Goal: Task Accomplishment & Management: Use online tool/utility

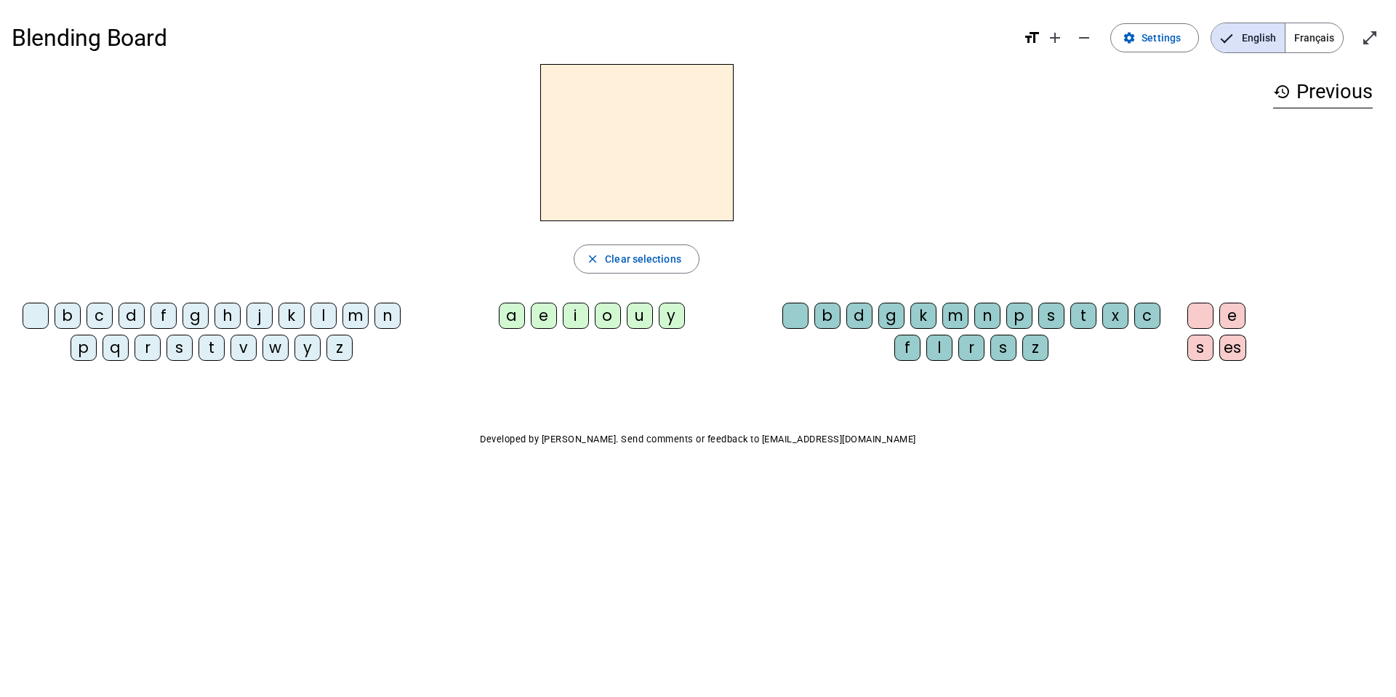
click at [351, 319] on div "m" at bounding box center [356, 316] width 26 height 26
click at [518, 318] on div "a" at bounding box center [512, 316] width 26 height 26
click at [942, 351] on div "l" at bounding box center [939, 348] width 26 height 26
click at [1294, 87] on h3 "history Previous" at bounding box center [1323, 92] width 100 height 33
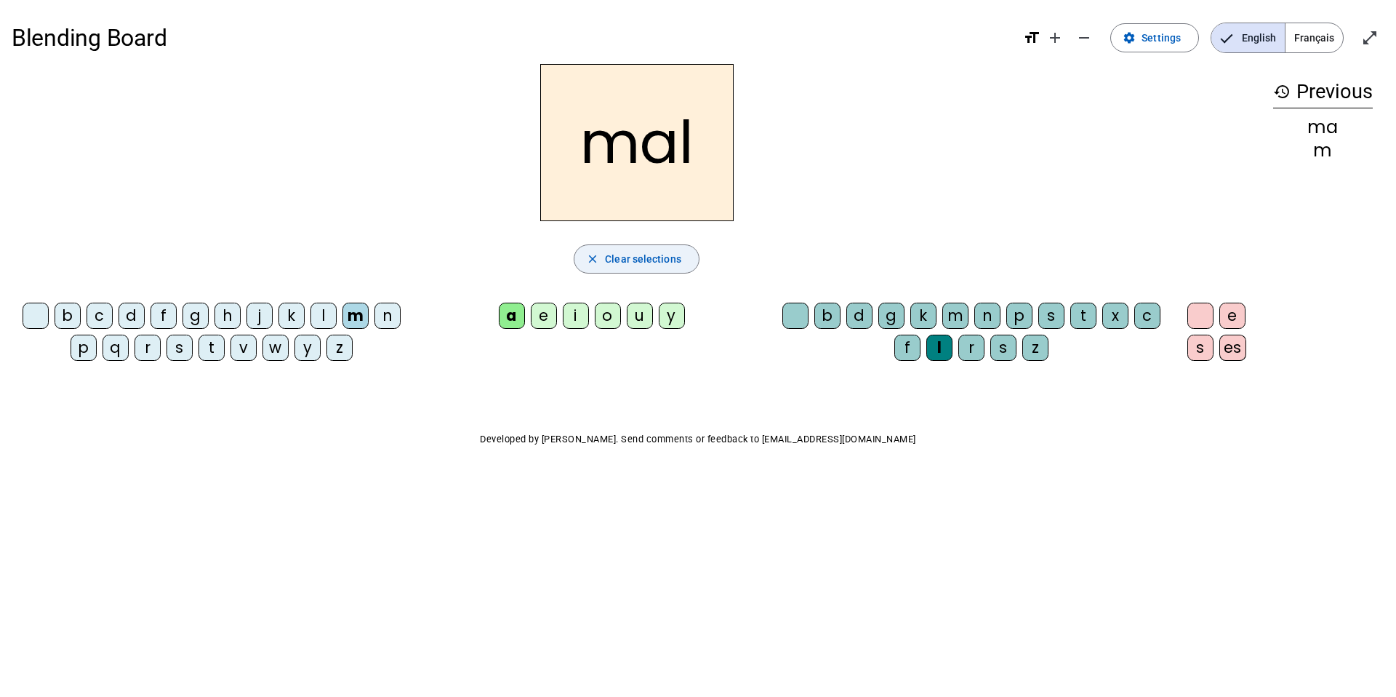
click at [657, 257] on span "Clear selections" at bounding box center [643, 258] width 76 height 17
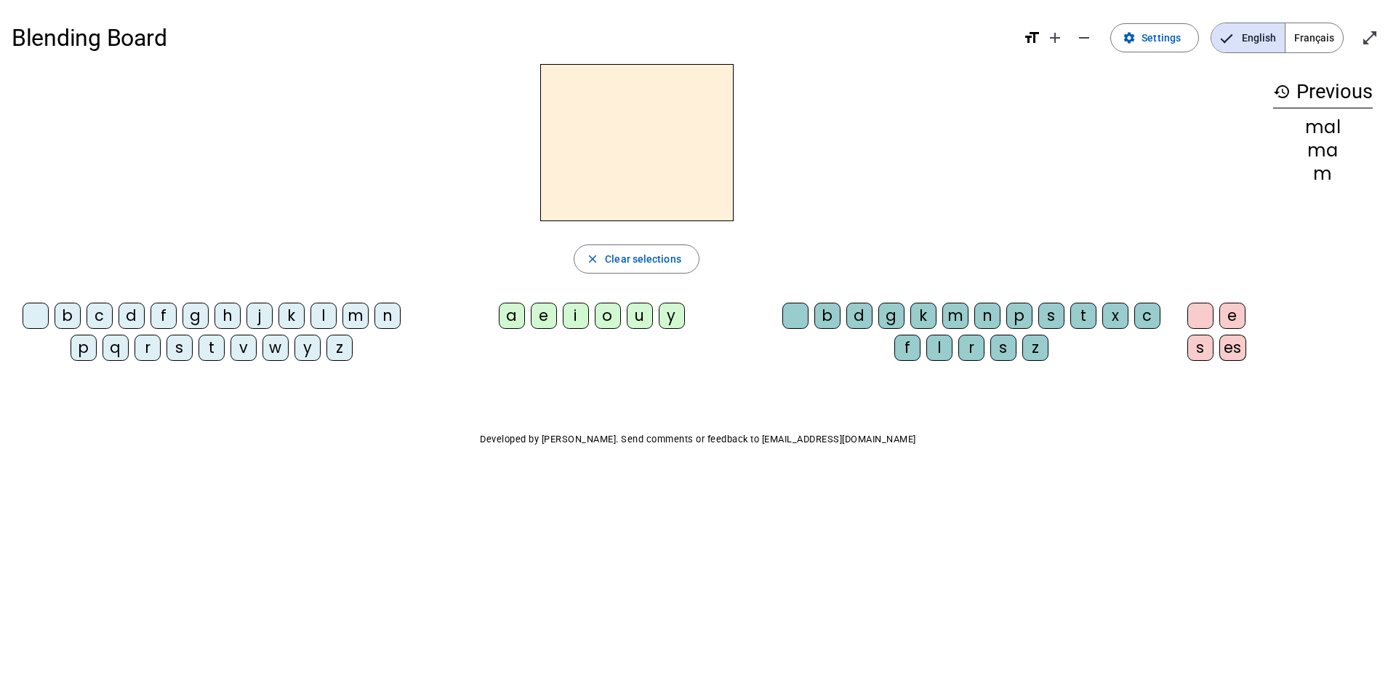
click at [130, 318] on div "d" at bounding box center [132, 316] width 26 height 26
click at [512, 317] on div "a" at bounding box center [512, 316] width 26 height 26
click at [859, 322] on div "d" at bounding box center [860, 316] width 26 height 26
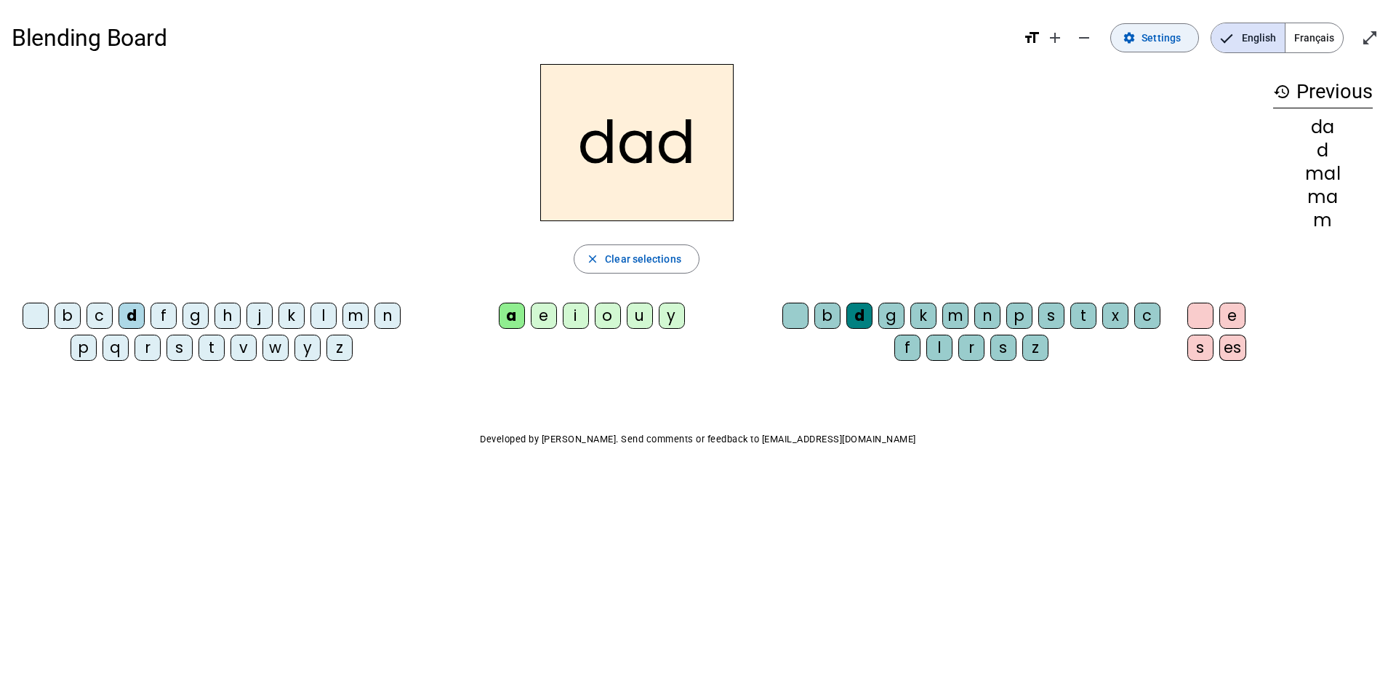
click at [1179, 44] on span "Settings" at bounding box center [1161, 37] width 39 height 17
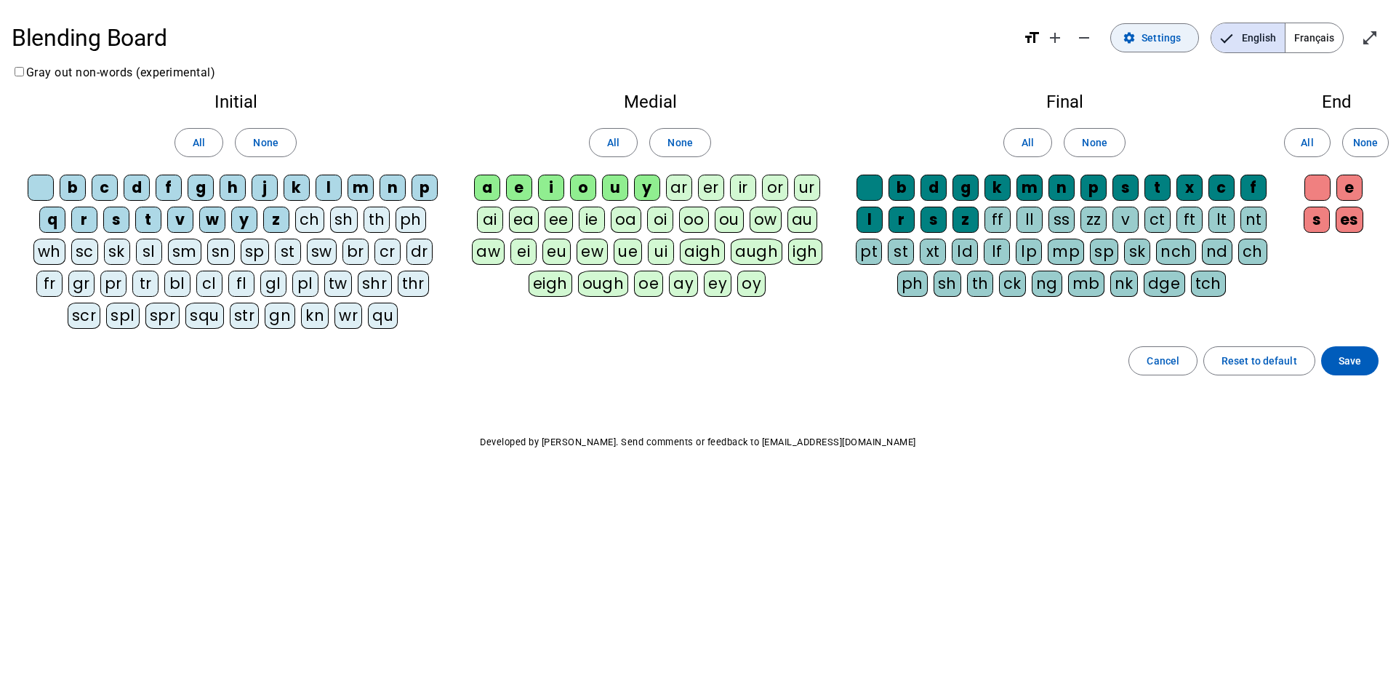
click at [1179, 44] on span "Settings" at bounding box center [1161, 37] width 39 height 17
click at [1179, 45] on span "Settings" at bounding box center [1161, 37] width 39 height 17
click at [1302, 47] on span "Français" at bounding box center [1314, 37] width 57 height 29
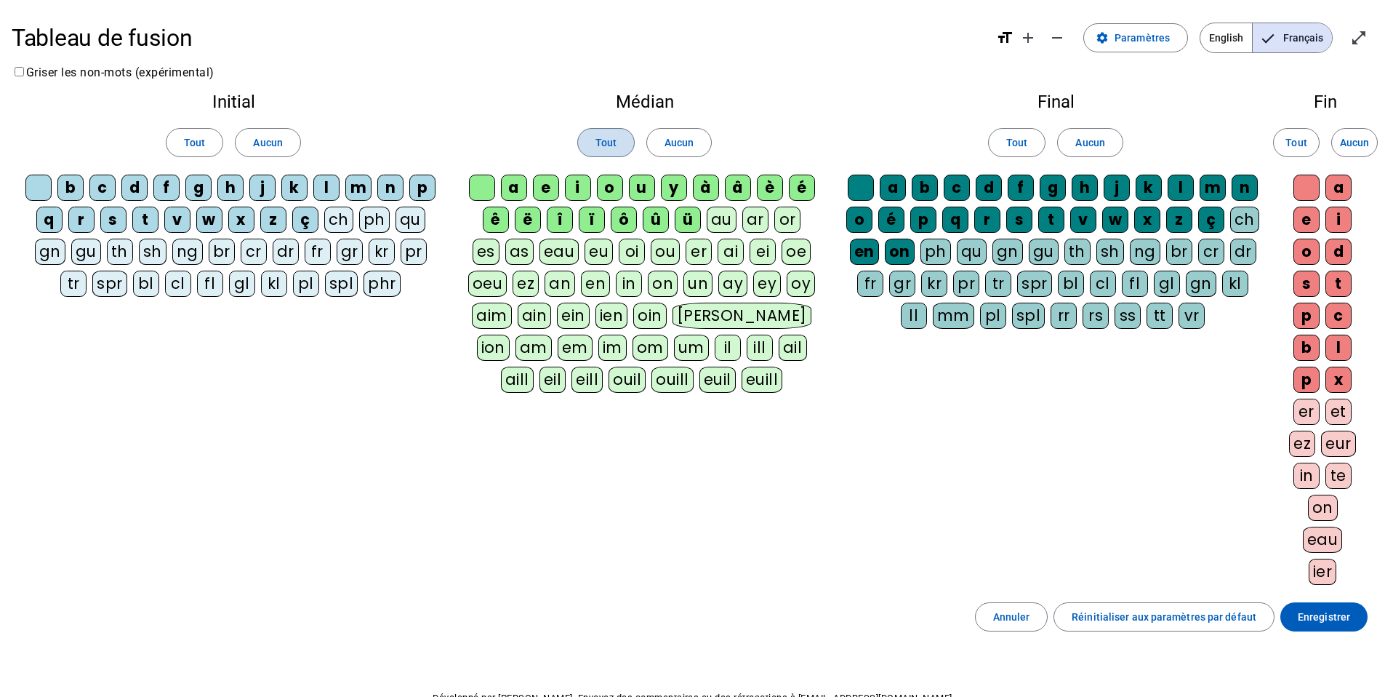
click at [596, 137] on span "Tout" at bounding box center [606, 142] width 21 height 17
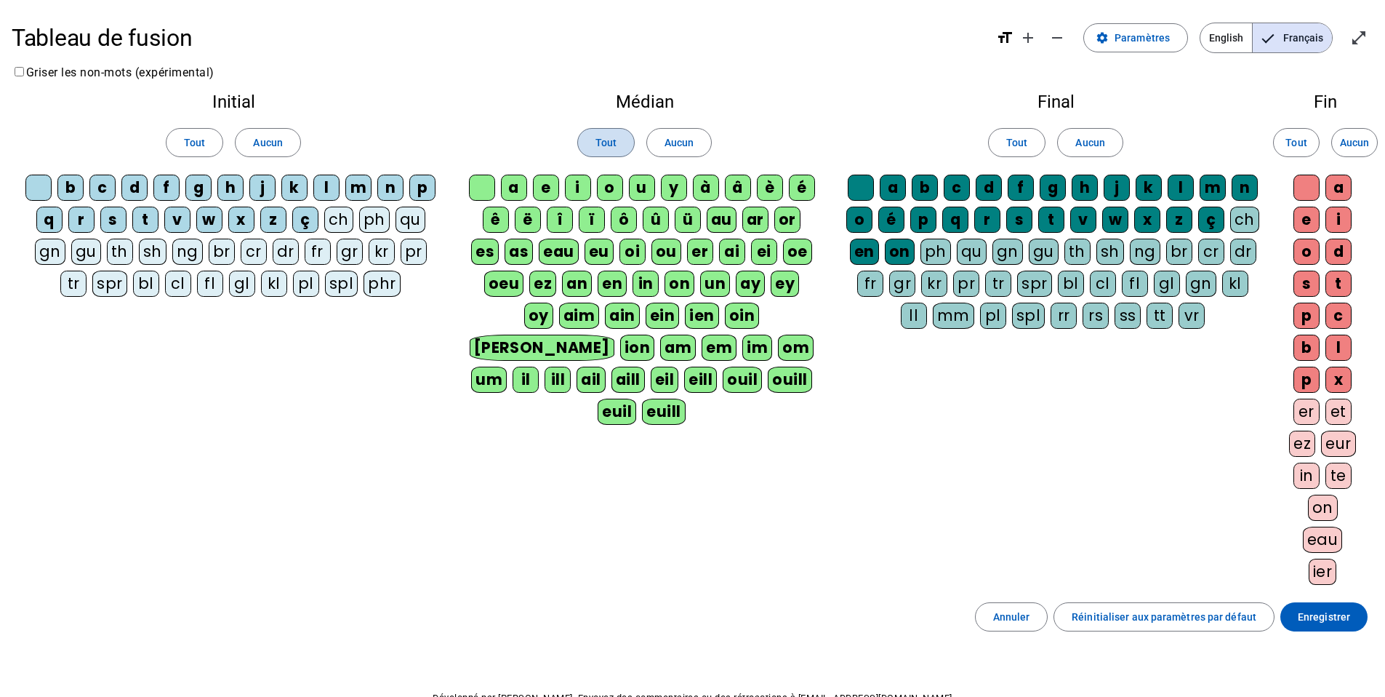
click at [596, 137] on span "Tout" at bounding box center [606, 142] width 21 height 17
click at [1315, 627] on span at bounding box center [1324, 616] width 87 height 35
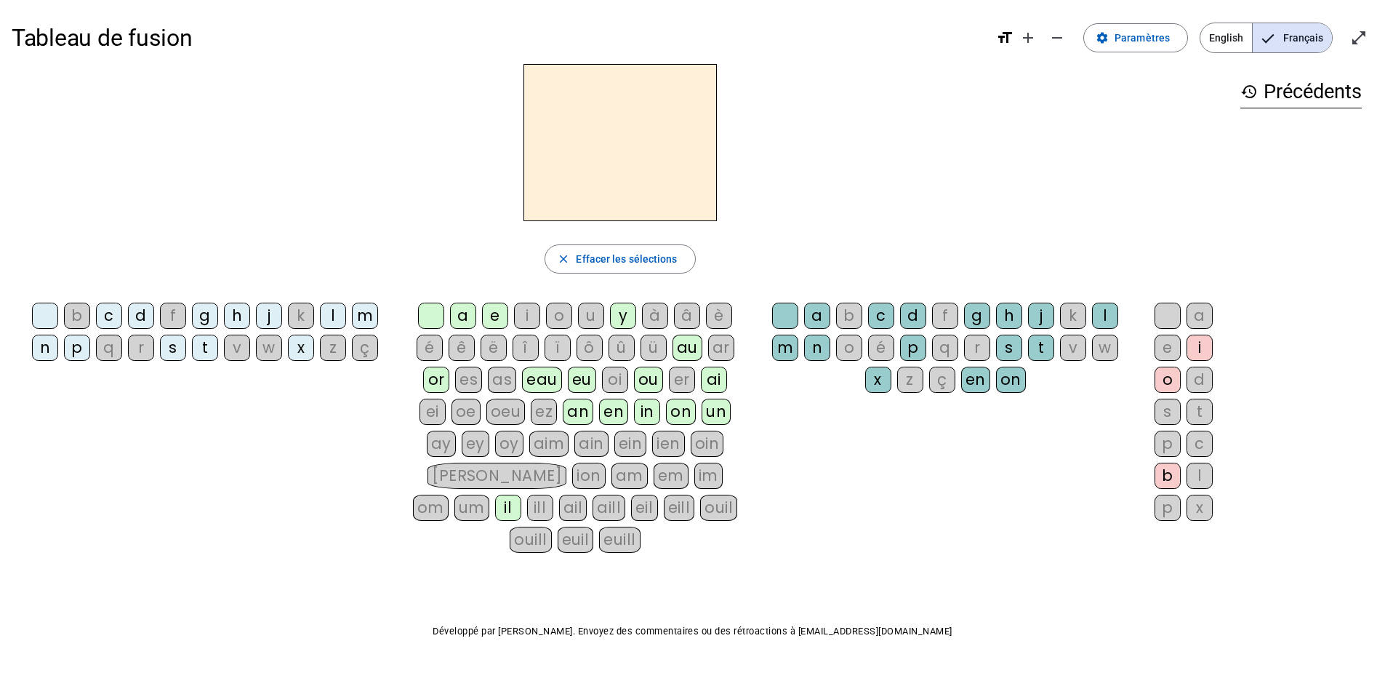
click at [207, 319] on div "g" at bounding box center [205, 316] width 26 height 26
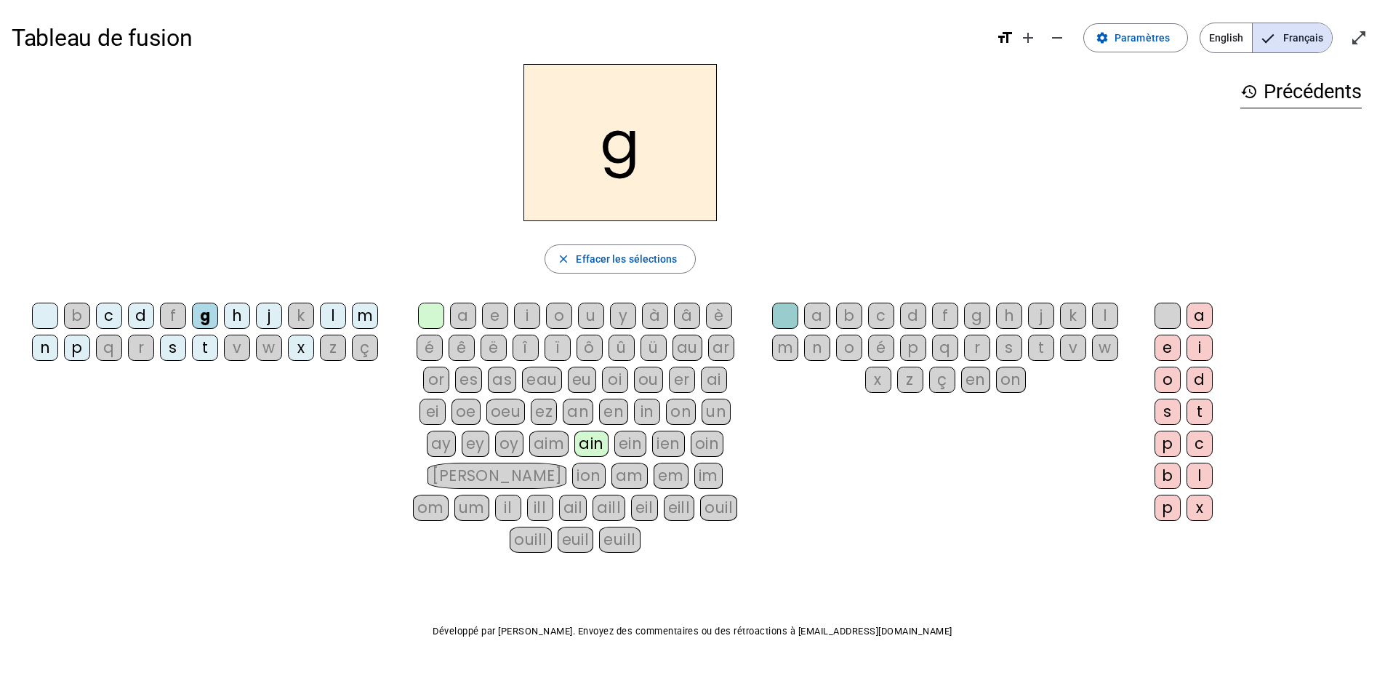
click at [467, 324] on div "a" at bounding box center [463, 316] width 26 height 26
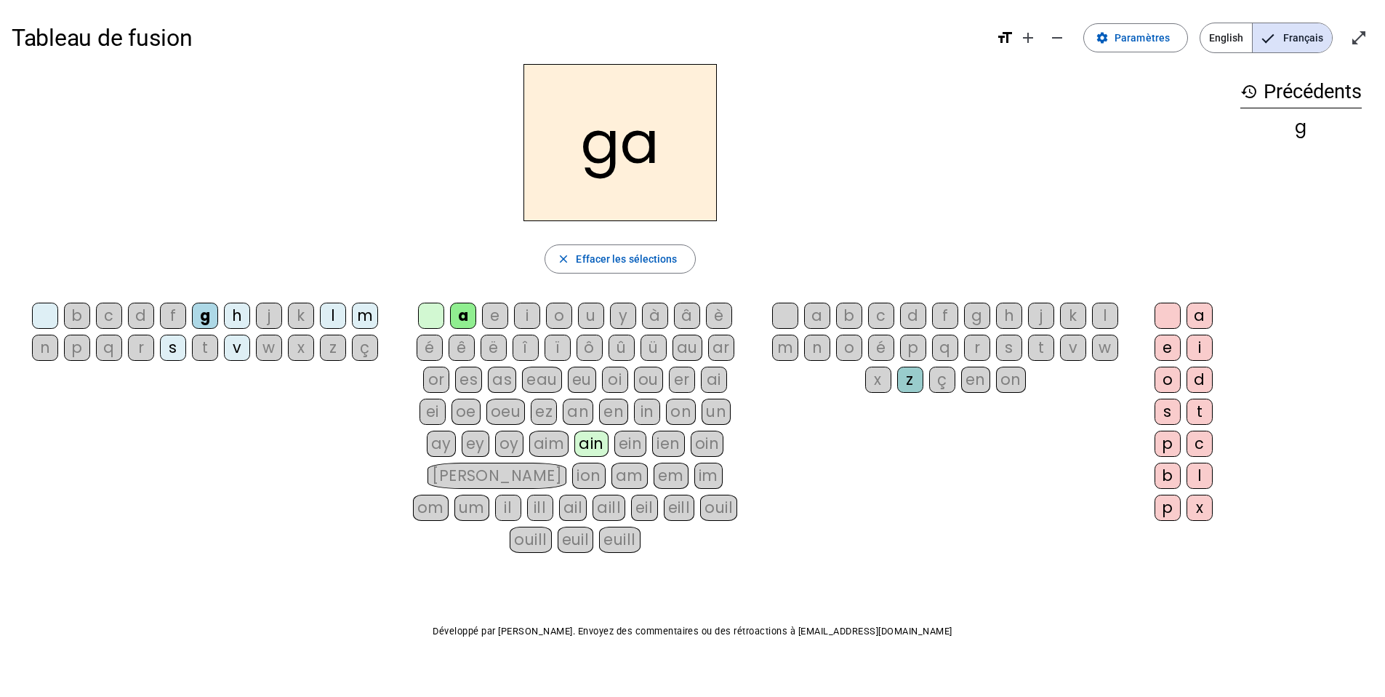
click at [198, 348] on div "t" at bounding box center [205, 348] width 26 height 26
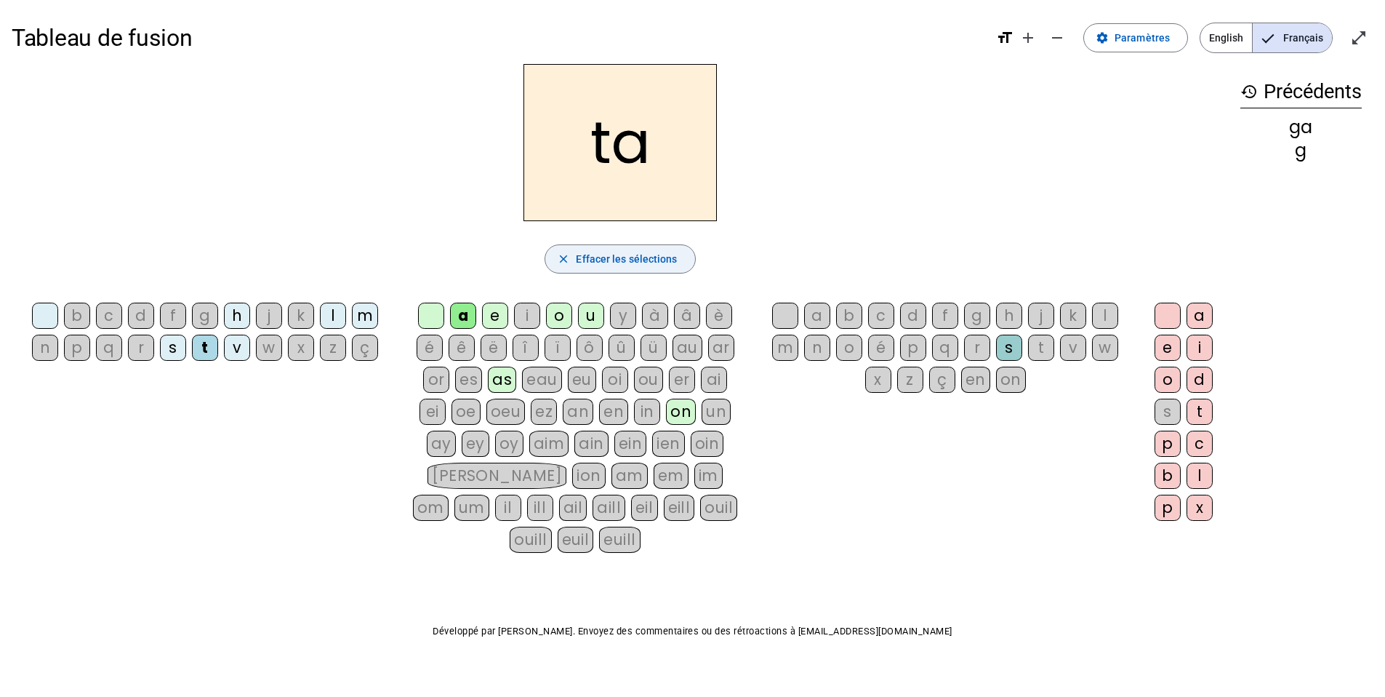
click at [629, 247] on span "button" at bounding box center [619, 258] width 149 height 35
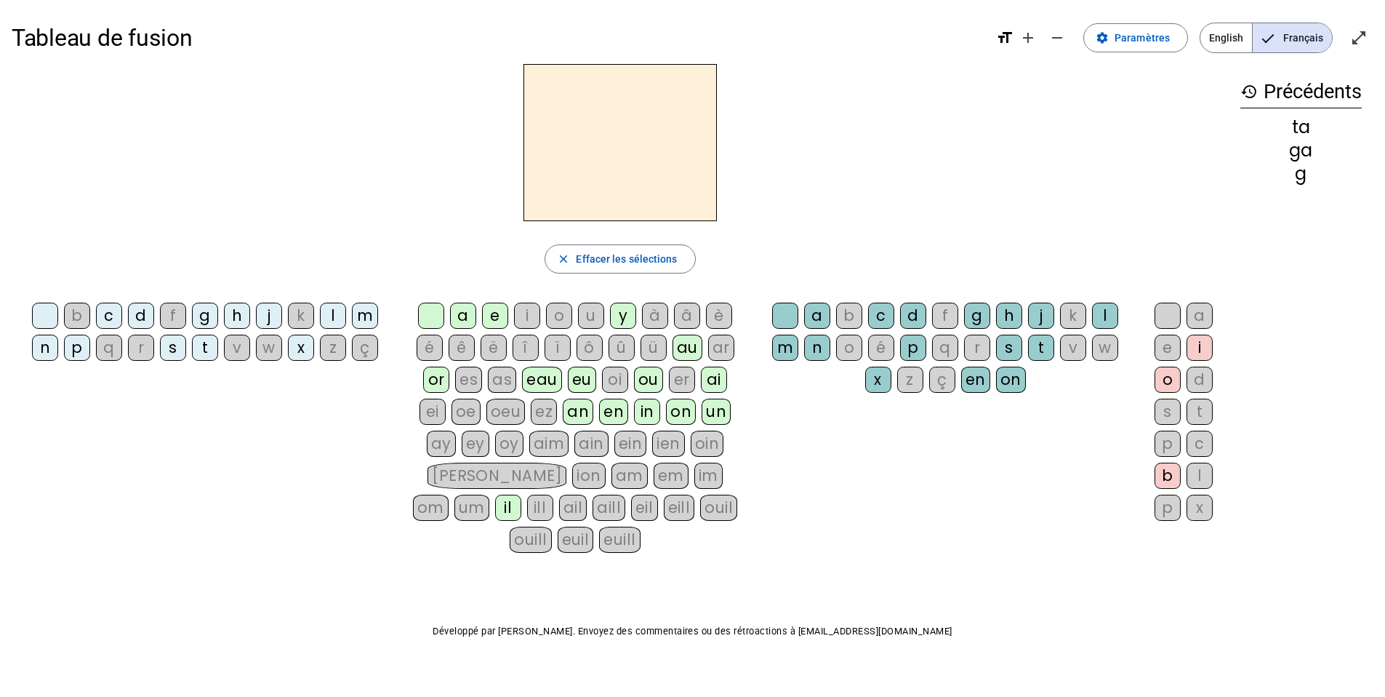
click at [204, 311] on div "g" at bounding box center [205, 316] width 26 height 26
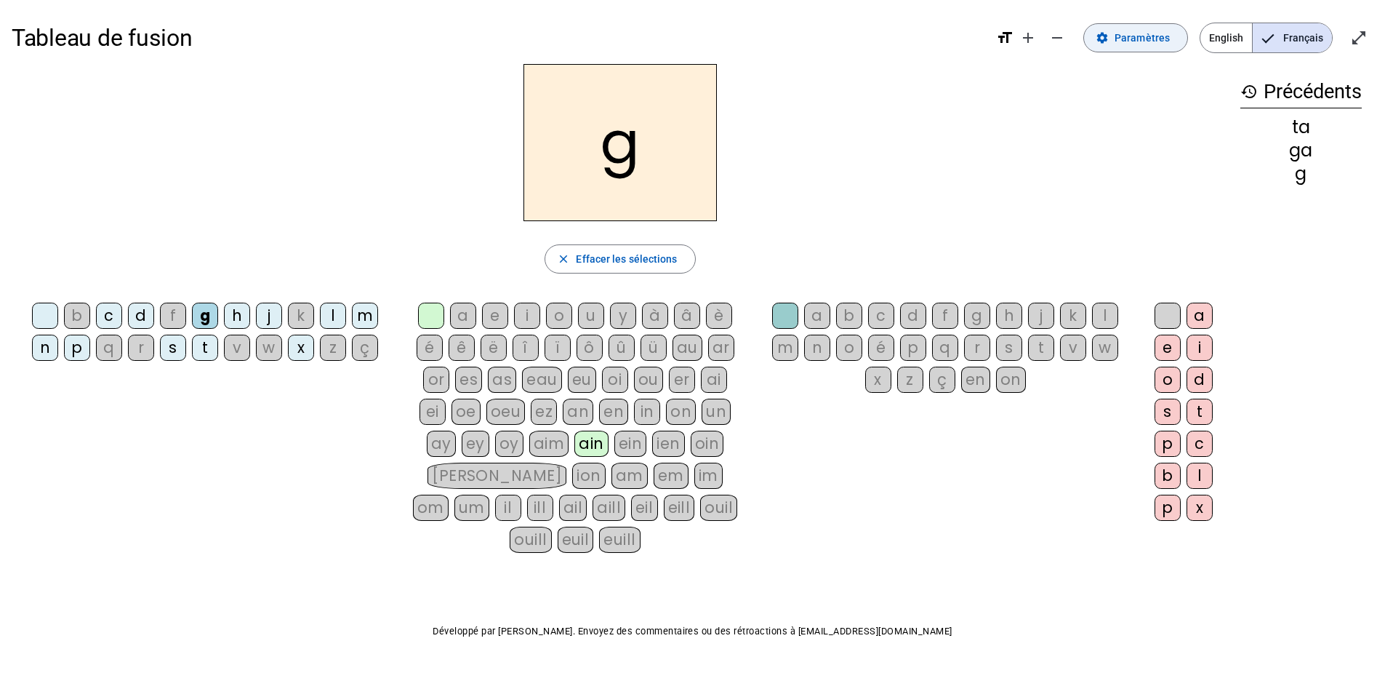
click at [1153, 47] on span at bounding box center [1135, 37] width 103 height 35
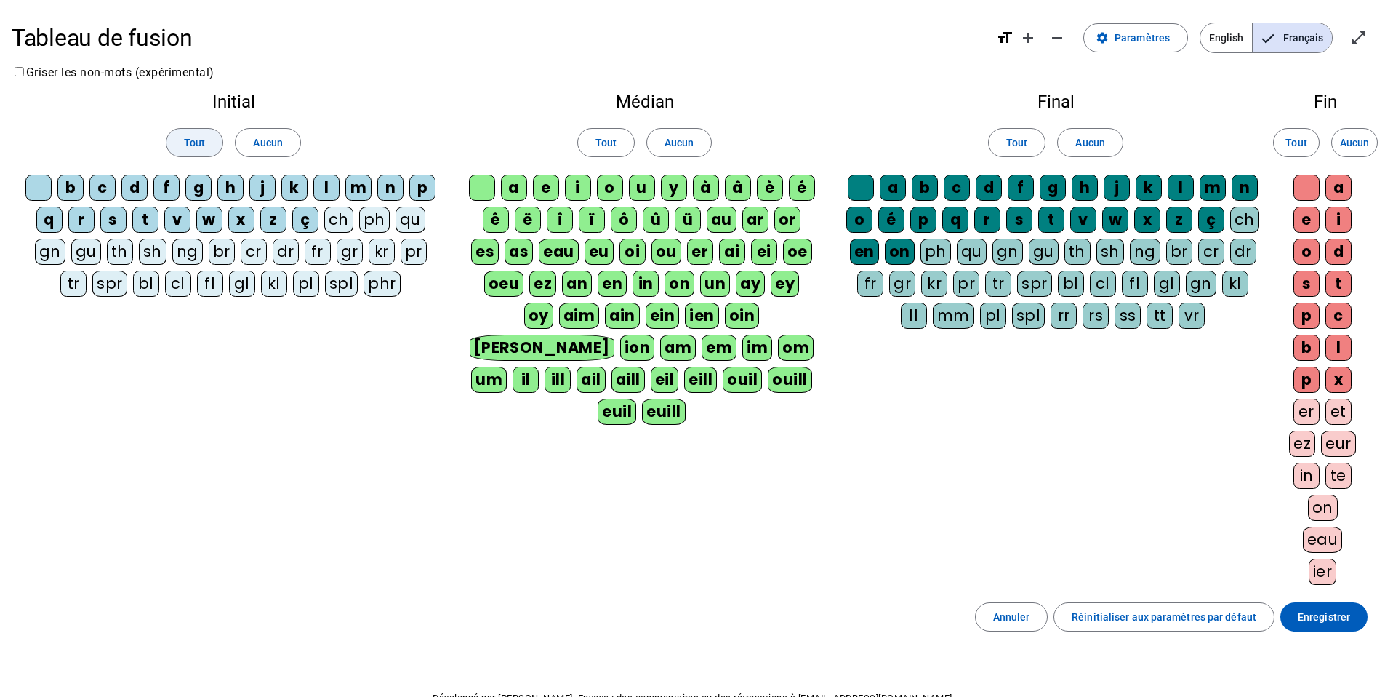
click at [183, 142] on span at bounding box center [195, 142] width 56 height 35
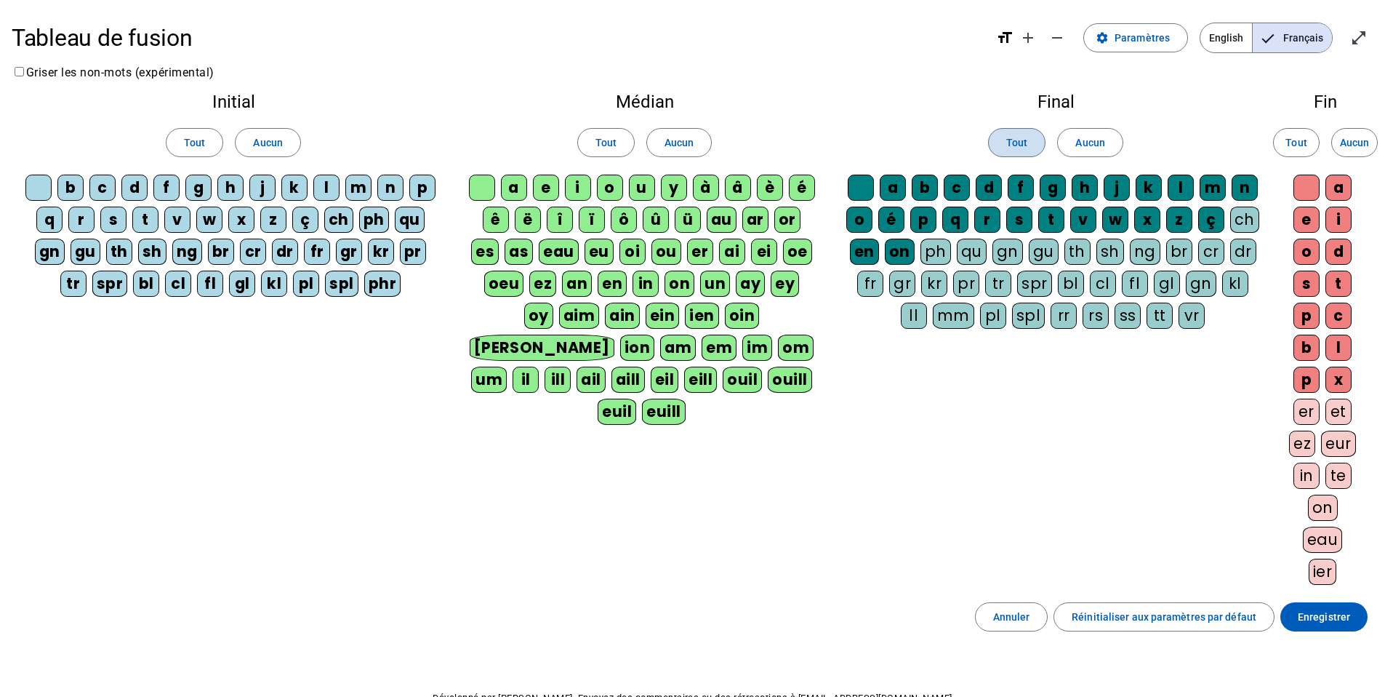
click at [1019, 142] on span "Tout" at bounding box center [1016, 142] width 21 height 17
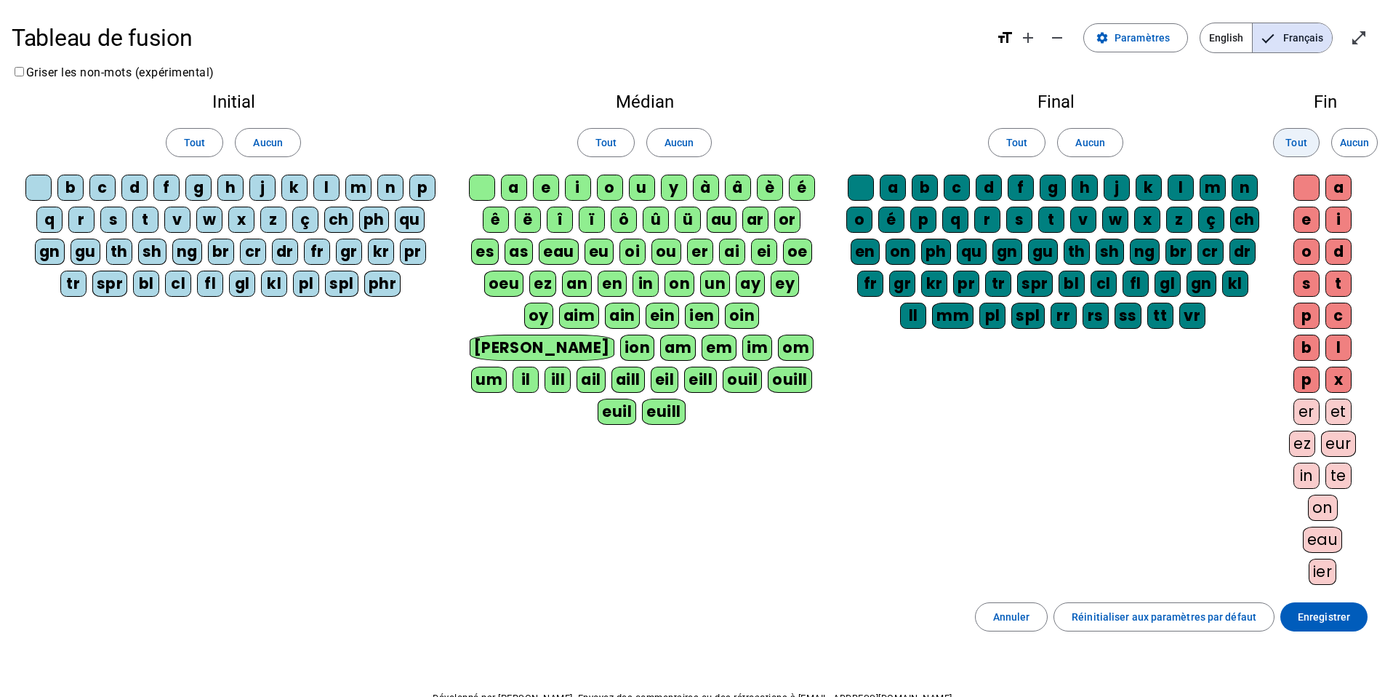
click at [1296, 139] on span "Tout" at bounding box center [1296, 142] width 21 height 17
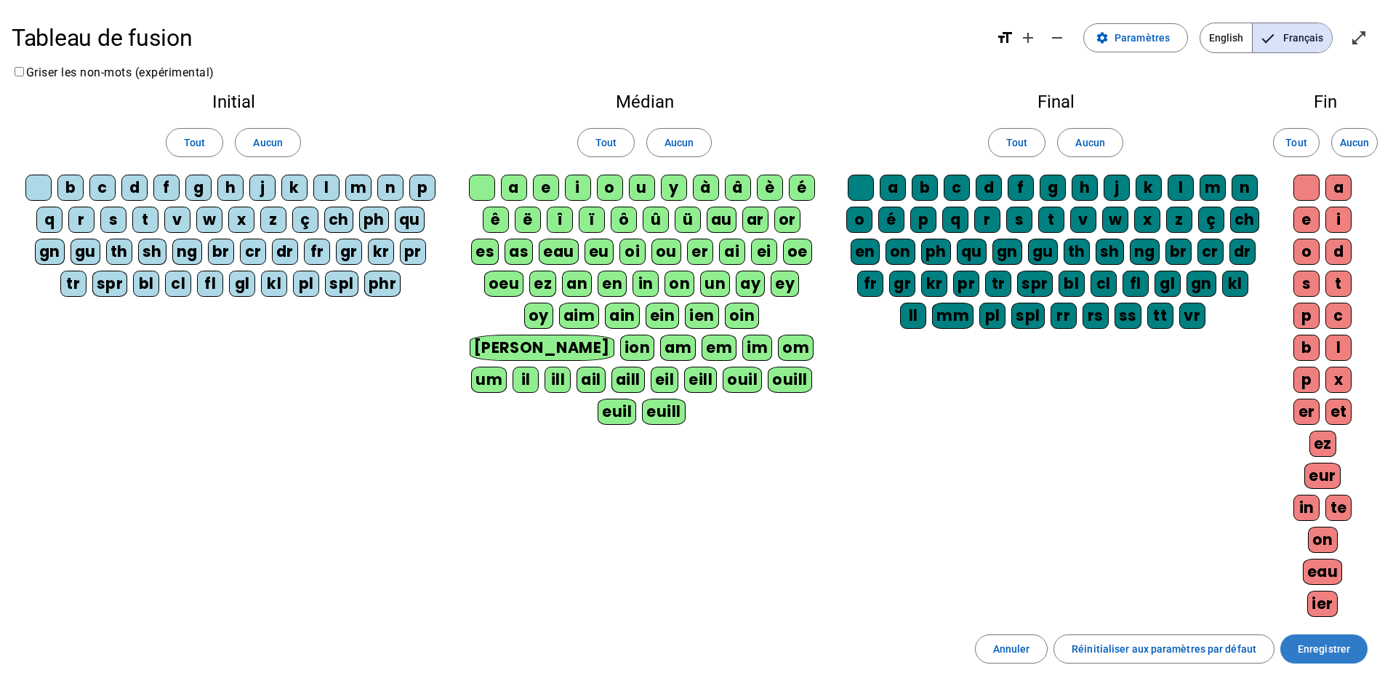
click at [1337, 657] on span "Enregistrer" at bounding box center [1324, 648] width 52 height 17
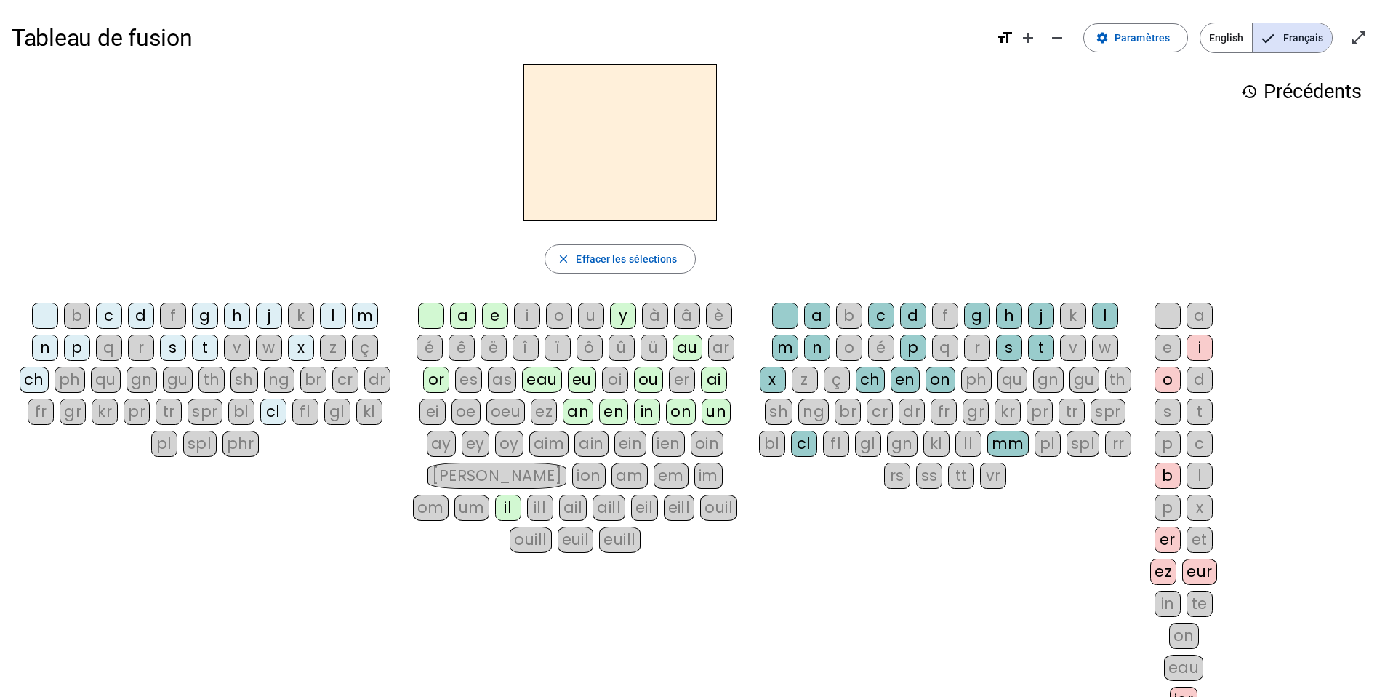
click at [207, 313] on div "g" at bounding box center [205, 316] width 26 height 26
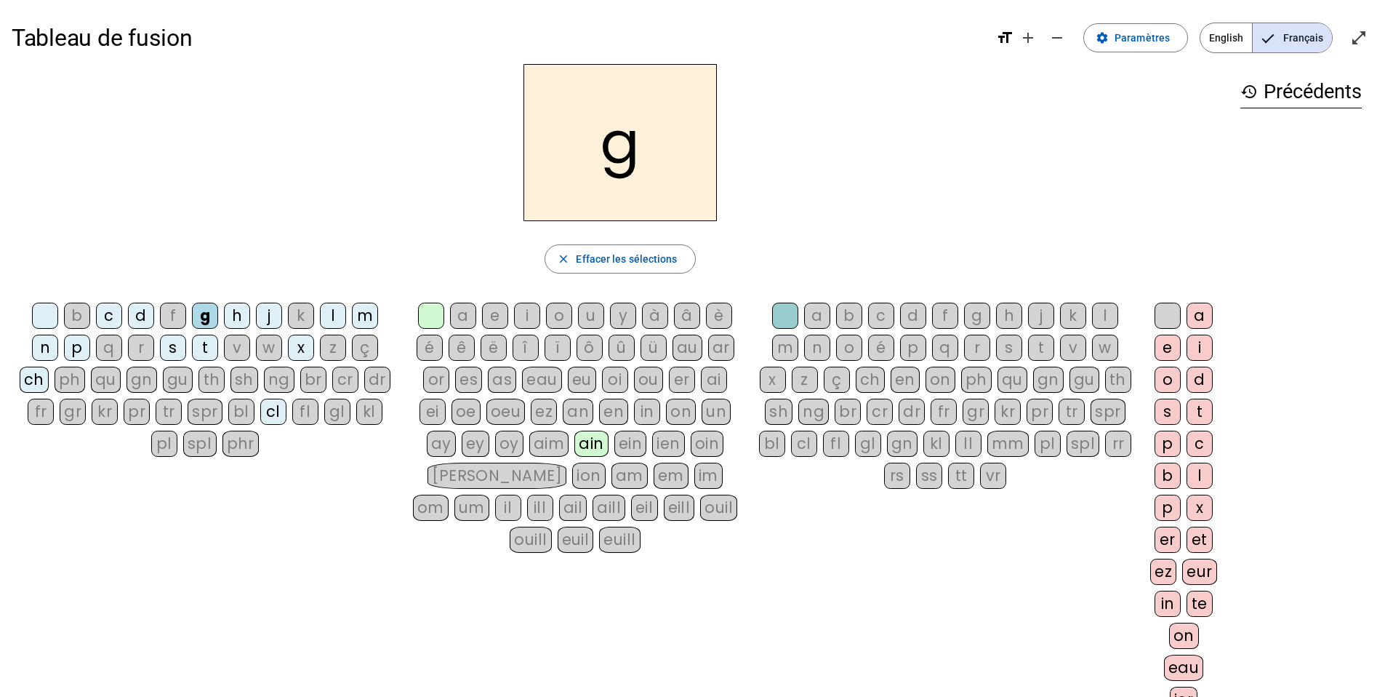
click at [464, 321] on div "a" at bounding box center [463, 316] width 26 height 26
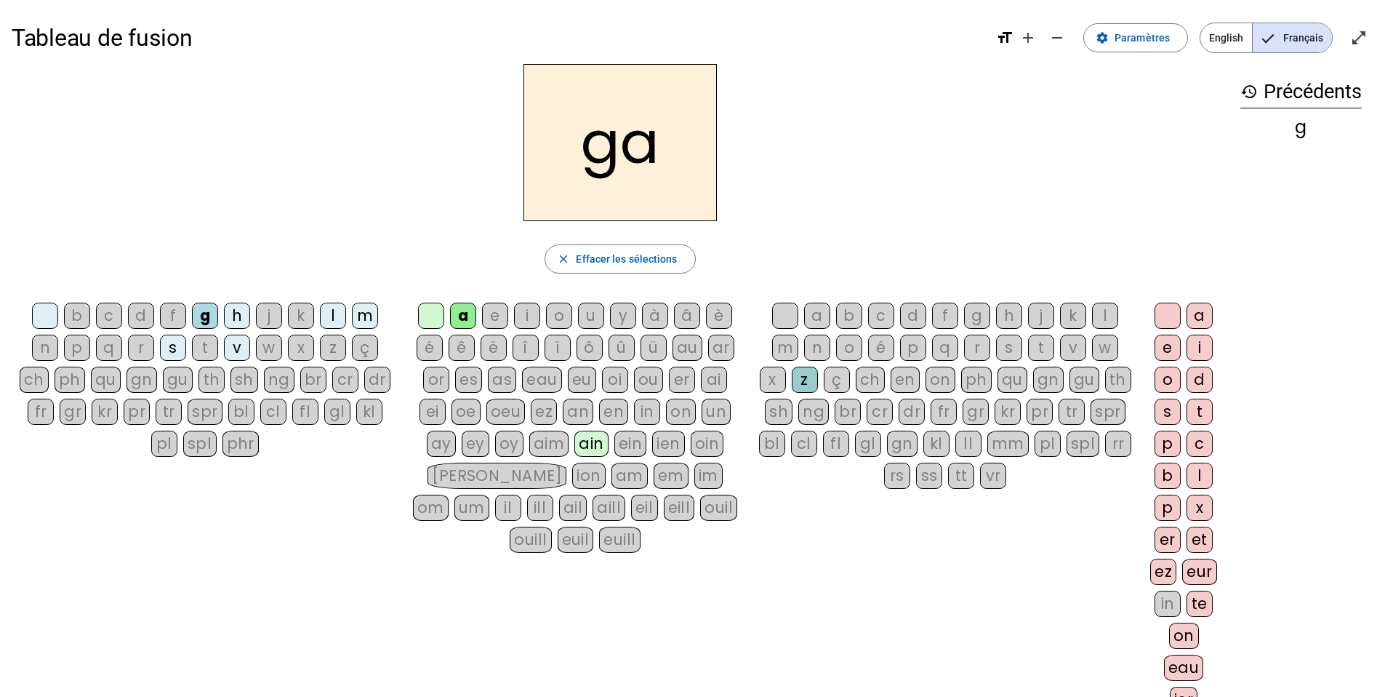
click at [1045, 345] on div "t" at bounding box center [1041, 348] width 26 height 26
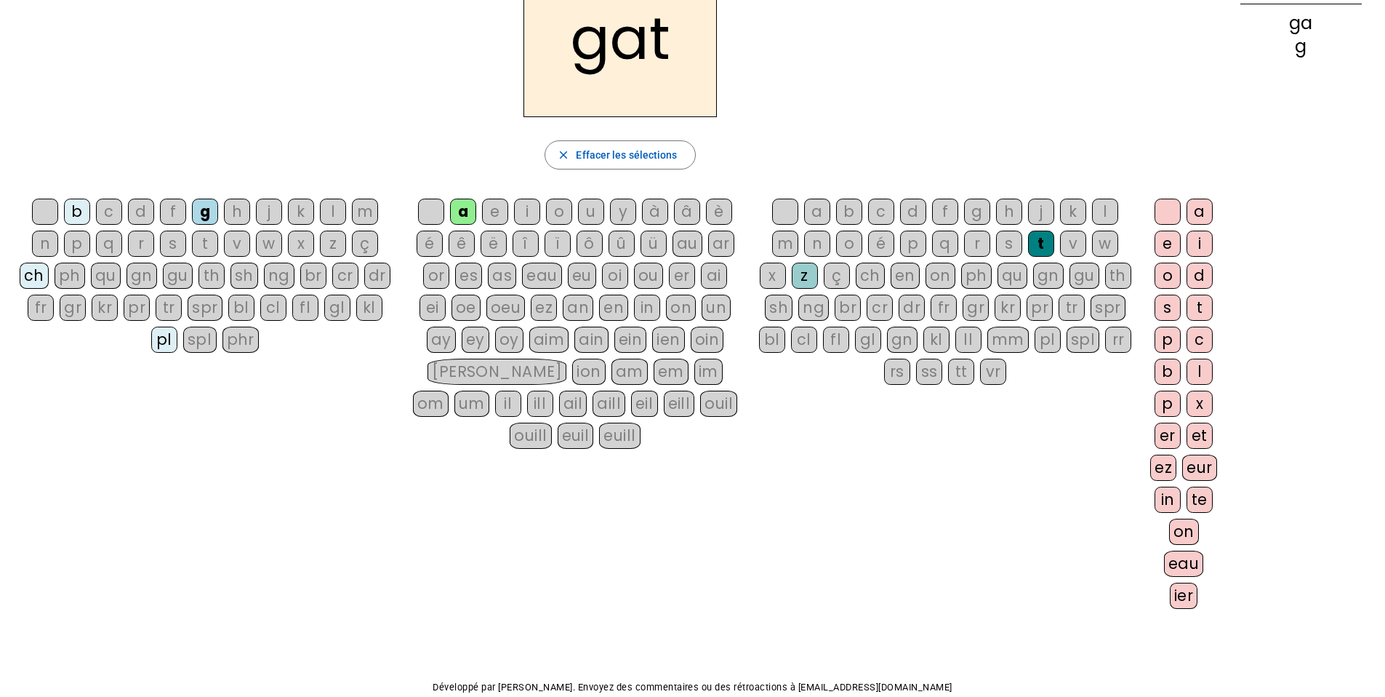
click at [1176, 569] on div "eau" at bounding box center [1184, 564] width 40 height 26
